Goal: Task Accomplishment & Management: Manage account settings

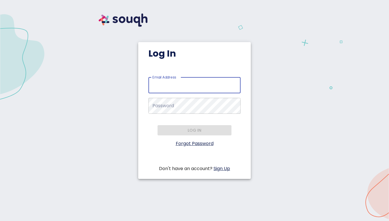
click at [206, 87] on input "Email Address   *" at bounding box center [195, 85] width 92 height 16
type input "[EMAIL_ADDRESS][DOMAIN_NAME]"
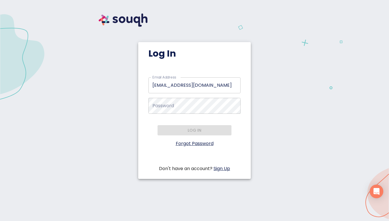
click at [197, 142] on link "Forgot Password" at bounding box center [195, 143] width 38 height 7
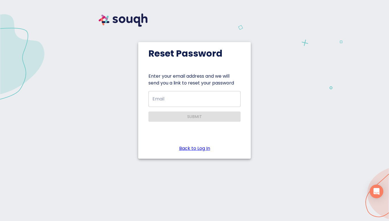
click at [183, 98] on input "Email" at bounding box center [195, 99] width 92 height 16
click at [208, 97] on input "Email" at bounding box center [195, 99] width 92 height 16
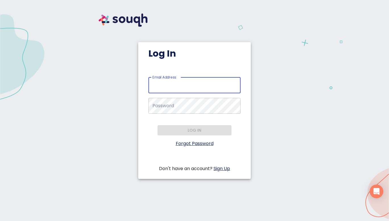
click at [183, 86] on input "Email Address   *" at bounding box center [195, 85] width 92 height 16
click at [213, 90] on input "wasim@getconcierge.ca" at bounding box center [195, 85] width 92 height 16
drag, startPoint x: 216, startPoint y: 83, endPoint x: 149, endPoint y: 83, distance: 67.5
click at [149, 83] on input "wasim@getconcierge.ca" at bounding box center [195, 85] width 92 height 16
type input "a"
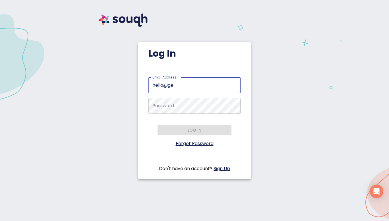
type input "[EMAIL_ADDRESS][DOMAIN_NAME]"
click at [196, 143] on link "Forgot Password" at bounding box center [195, 143] width 38 height 7
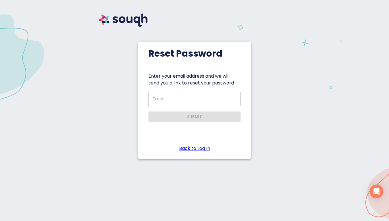
click at [168, 102] on input "Email" at bounding box center [195, 99] width 92 height 16
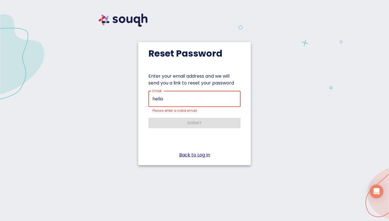
type input "[EMAIL_ADDRESS][DOMAIN_NAME]"
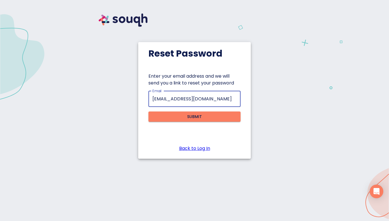
click at [204, 114] on span "Submit" at bounding box center [194, 116] width 83 height 7
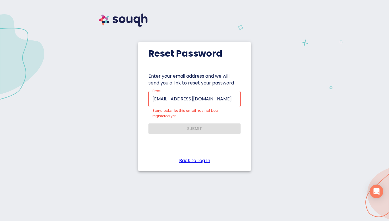
click at [204, 160] on link "Back to Log In" at bounding box center [194, 160] width 31 height 7
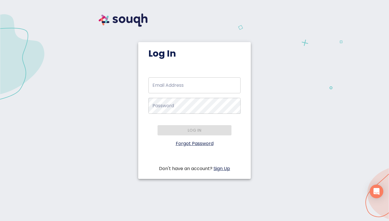
drag, startPoint x: 58, startPoint y: 98, endPoint x: 63, endPoint y: 95, distance: 6.4
click at [58, 98] on div "Log In Email Address   * Email Address * Password   * Password * Log in Forgot …" at bounding box center [195, 99] width 376 height 184
click at [303, 135] on div "Log In Email Address   * Email Address * Password   * Password * Log in Forgot …" at bounding box center [195, 99] width 376 height 184
click at [180, 86] on input "Email Address   *" at bounding box center [195, 85] width 92 height 16
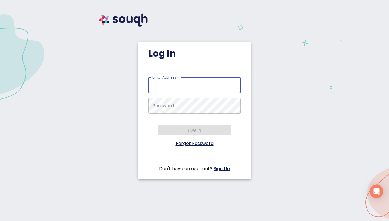
type input "wasim@getconcierge.ca"
